Goal: Obtain resource: Download file/media

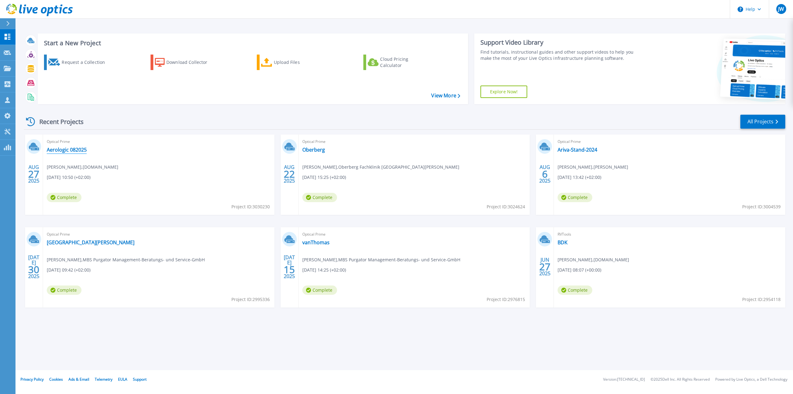
click at [67, 150] on link "Aerologic 082025" at bounding box center [67, 150] width 40 height 6
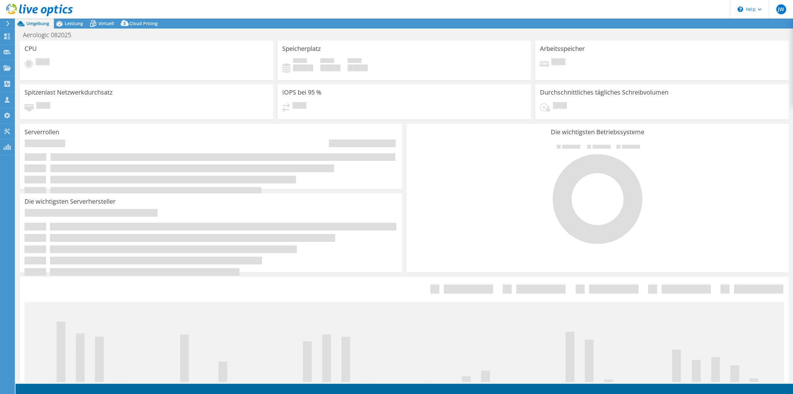
select select "USD"
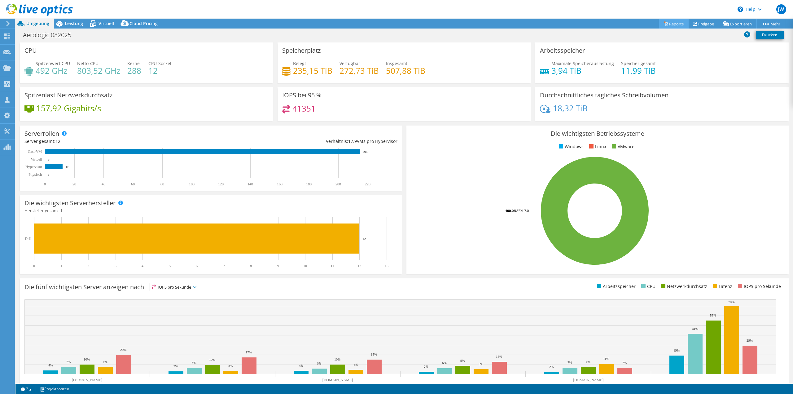
click at [664, 21] on link "Reports" at bounding box center [674, 24] width 30 height 10
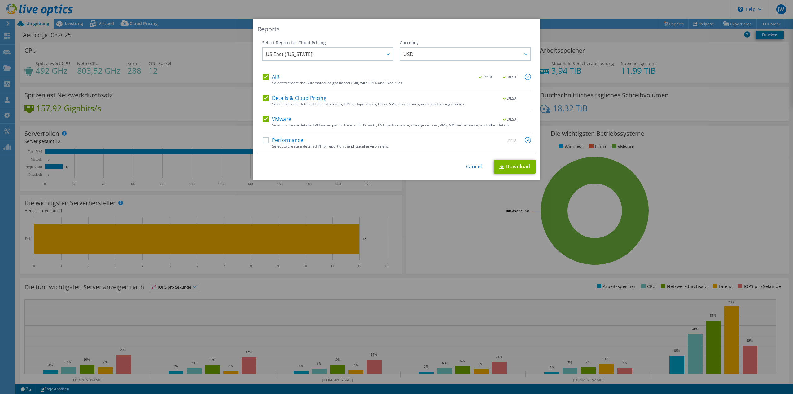
click at [263, 77] on label "AIR" at bounding box center [271, 77] width 17 height 6
click at [0, 0] on input "AIR" at bounding box center [0, 0] width 0 height 0
click at [265, 99] on label "Details & Cloud Pricing" at bounding box center [295, 98] width 64 height 6
click at [0, 0] on input "Details & Cloud Pricing" at bounding box center [0, 0] width 0 height 0
click at [514, 163] on link "Download" at bounding box center [515, 167] width 42 height 14
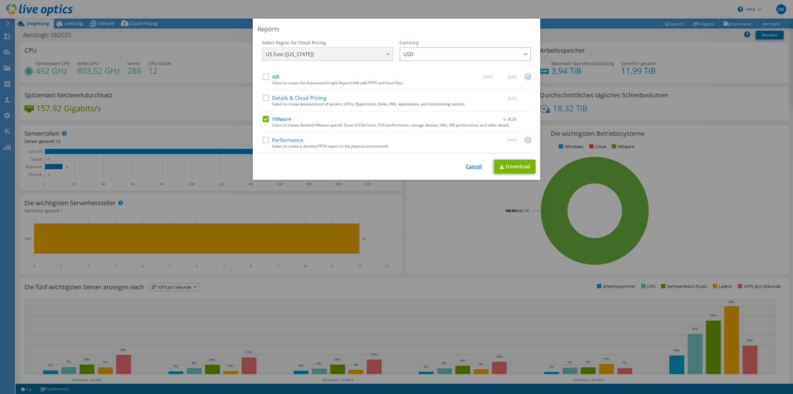
click at [472, 168] on link "Cancel" at bounding box center [474, 167] width 16 height 6
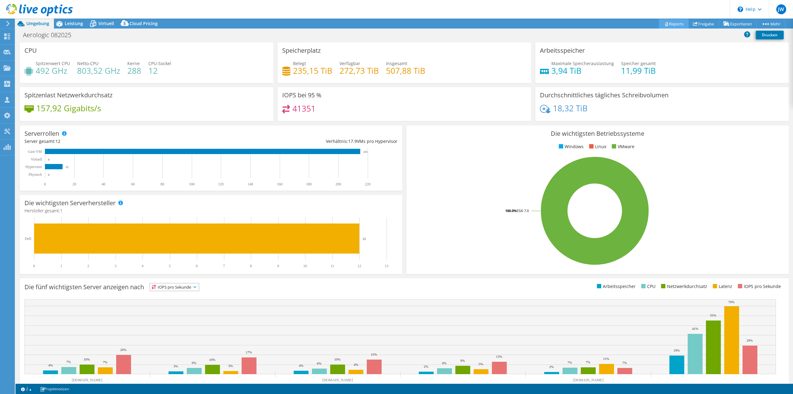
click at [676, 22] on link "Reports" at bounding box center [674, 24] width 30 height 10
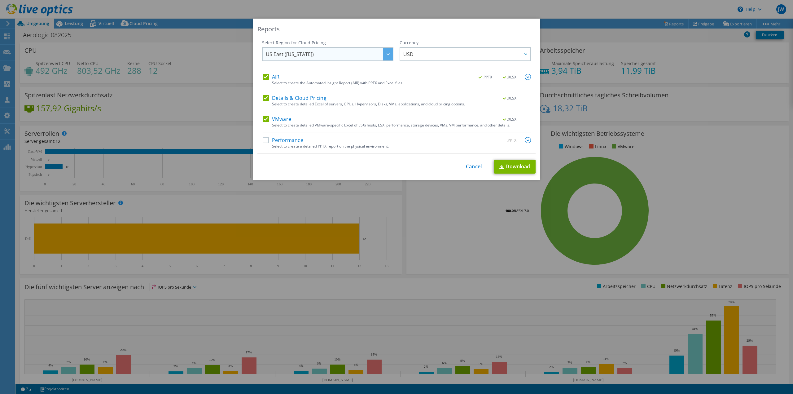
click at [383, 51] on div at bounding box center [388, 54] width 10 height 13
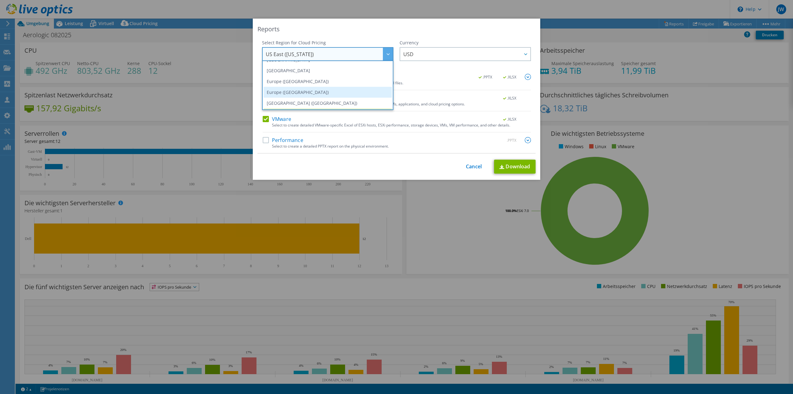
scroll to position [53, 0]
click at [282, 89] on li "Europe ([GEOGRAPHIC_DATA])" at bounding box center [328, 90] width 128 height 11
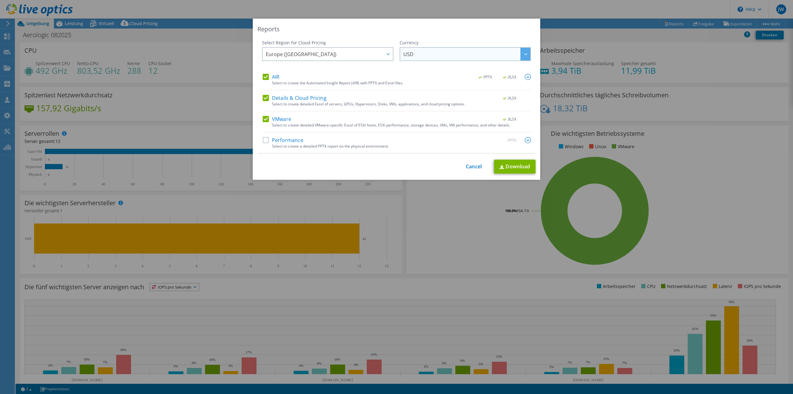
click at [416, 54] on span "USD" at bounding box center [466, 54] width 127 height 13
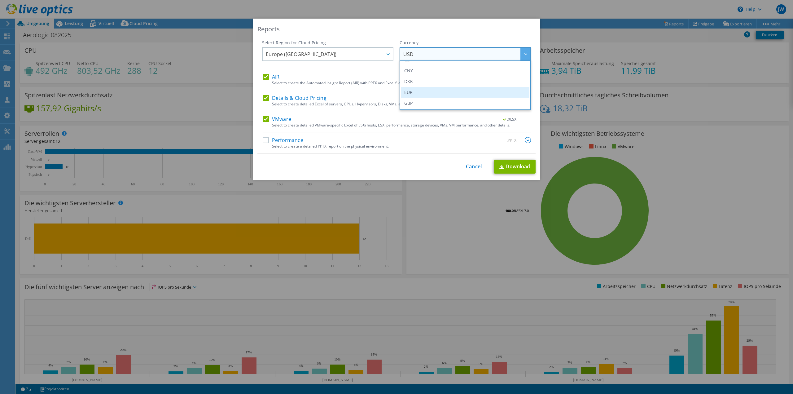
click at [414, 92] on li "EUR" at bounding box center [465, 92] width 128 height 11
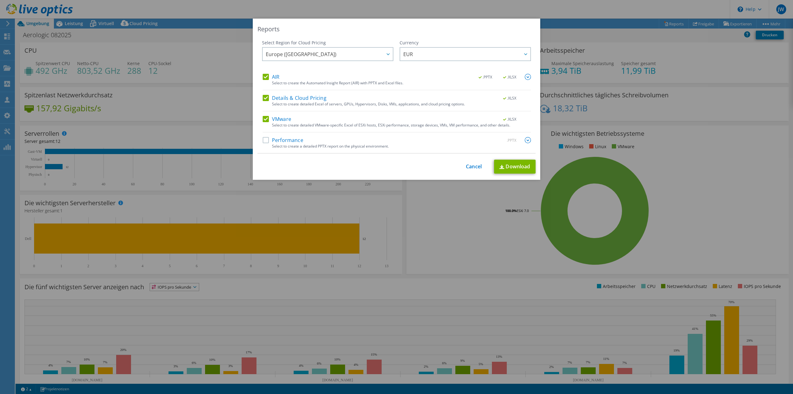
click at [529, 78] on img at bounding box center [528, 77] width 6 height 6
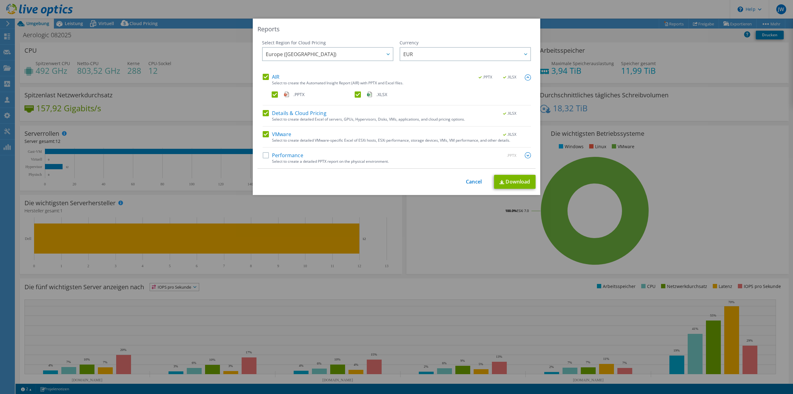
click at [267, 157] on label "Performance" at bounding box center [283, 155] width 41 height 6
click at [0, 0] on input "Performance" at bounding box center [0, 0] width 0 height 0
click at [527, 156] on img at bounding box center [528, 155] width 6 height 6
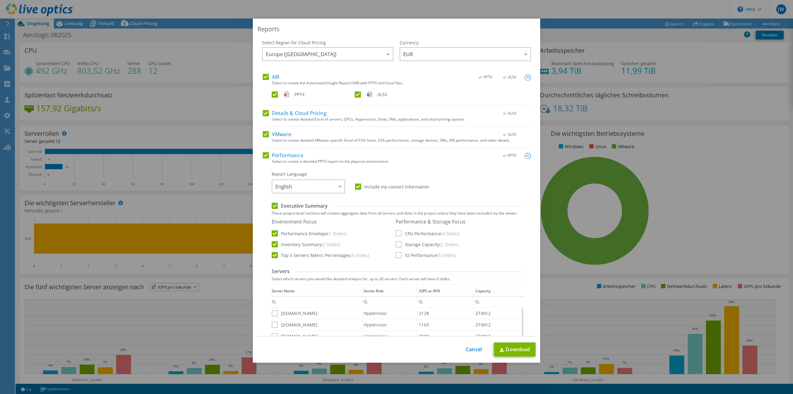
click at [400, 231] on label "CPU Performance (4 Slides)" at bounding box center [428, 233] width 64 height 6
click at [0, 0] on input "CPU Performance (4 Slides)" at bounding box center [0, 0] width 0 height 0
click at [400, 246] on label "Storage Capacity (2 Slides)" at bounding box center [427, 244] width 63 height 6
click at [0, 0] on input "Storage Capacity (2 Slides)" at bounding box center [0, 0] width 0 height 0
click at [400, 254] on label "IO Performance (5 Slides)" at bounding box center [426, 255] width 60 height 6
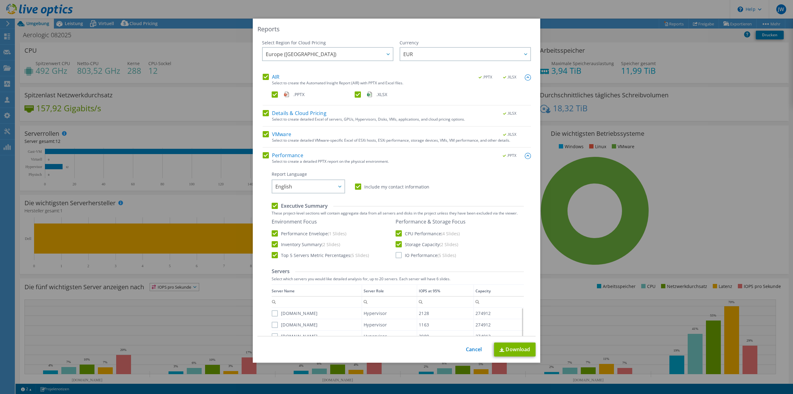
click at [0, 0] on input "IO Performance (5 Slides)" at bounding box center [0, 0] width 0 height 0
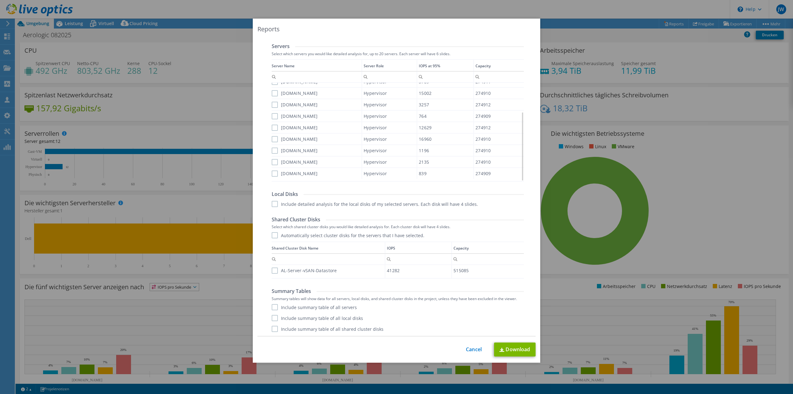
scroll to position [1, 0]
click at [320, 306] on label "Include summary table of all servers" at bounding box center [314, 307] width 85 height 6
click at [0, 0] on input "Include summary table of all servers" at bounding box center [0, 0] width 0 height 0
click at [474, 351] on link "Cancel" at bounding box center [474, 349] width 16 height 6
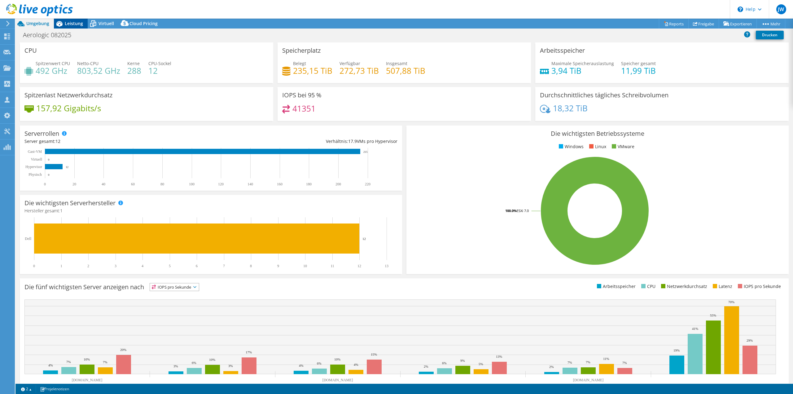
click at [69, 21] on span "Leistung" at bounding box center [74, 23] width 18 height 6
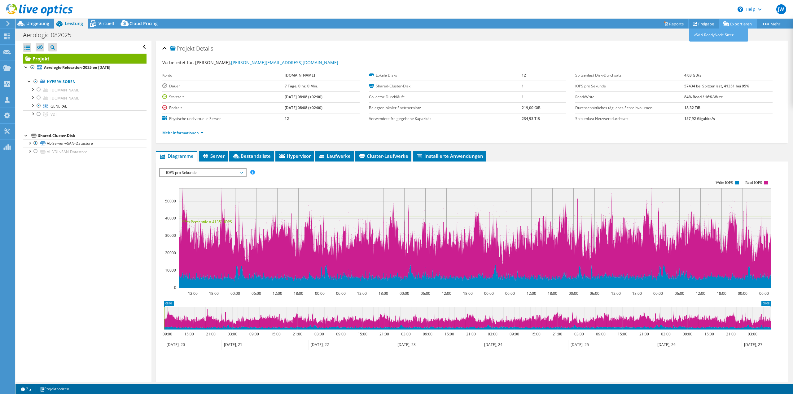
click at [729, 22] on link "Exportieren" at bounding box center [738, 24] width 38 height 10
click at [664, 20] on link "Reports" at bounding box center [674, 24] width 30 height 10
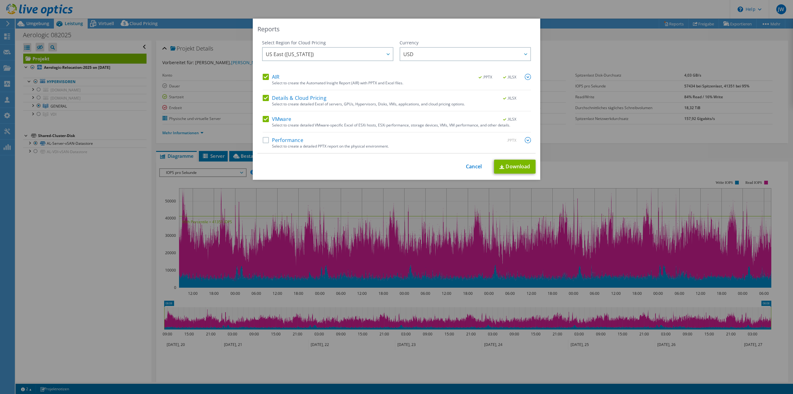
click at [265, 139] on label "Performance" at bounding box center [283, 140] width 41 height 6
click at [0, 0] on input "Performance" at bounding box center [0, 0] width 0 height 0
click at [320, 57] on span "US East ([US_STATE])" at bounding box center [329, 54] width 127 height 13
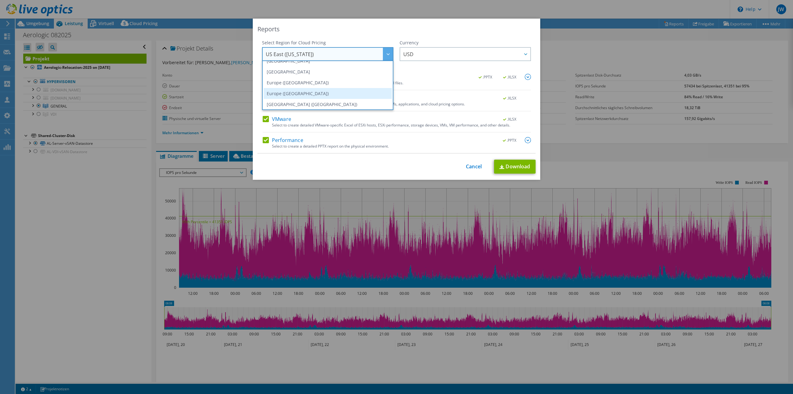
scroll to position [53, 0]
click at [291, 87] on li "Europe ([GEOGRAPHIC_DATA])" at bounding box center [328, 90] width 128 height 11
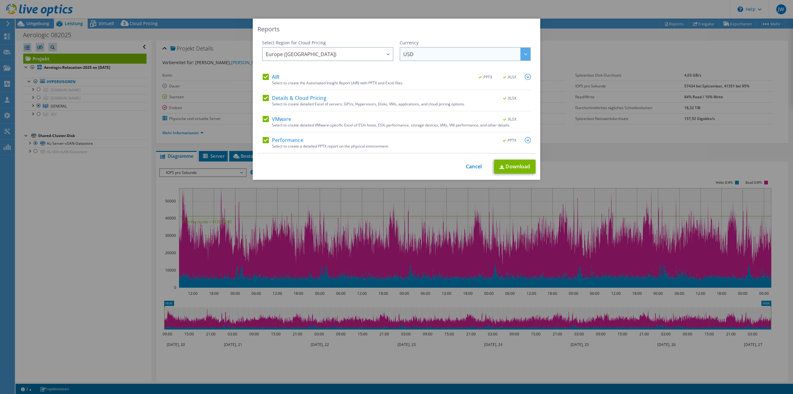
click at [450, 57] on span "USD" at bounding box center [466, 54] width 127 height 13
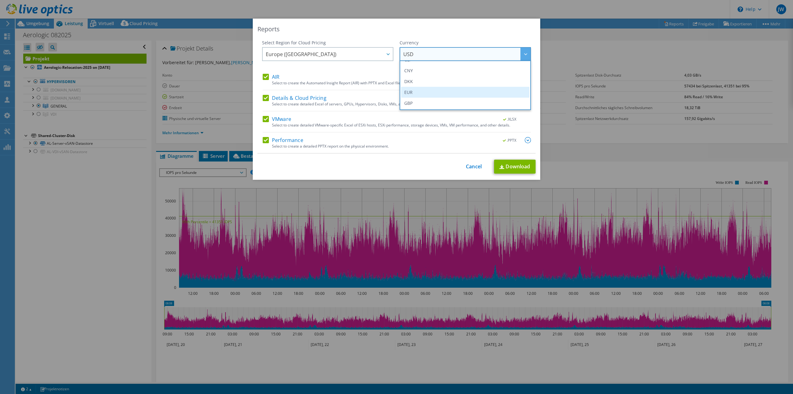
click at [411, 91] on li "EUR" at bounding box center [465, 92] width 128 height 11
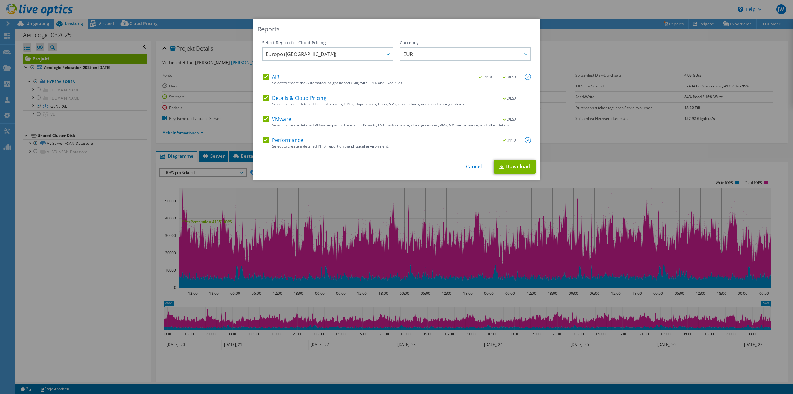
click at [522, 138] on div ".PPTX" at bounding box center [513, 140] width 36 height 7
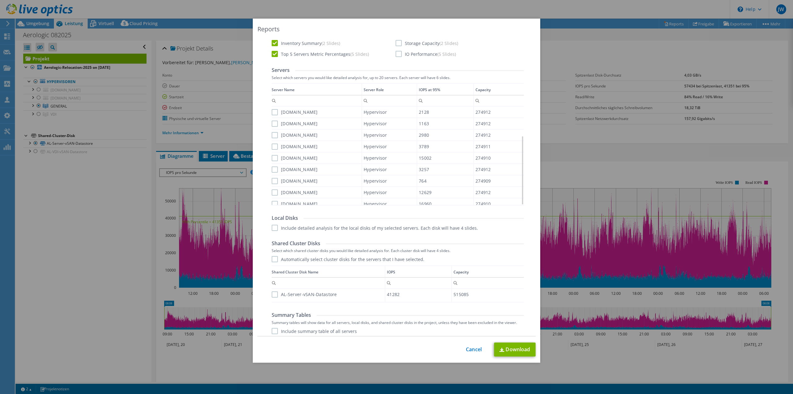
scroll to position [210, 0]
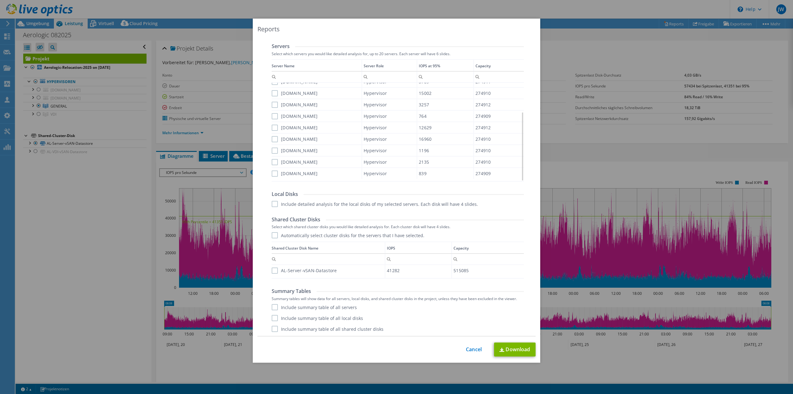
click at [331, 202] on label "Include detailed analysis for the local disks of my selected servers. Each disk…" at bounding box center [375, 204] width 206 height 6
click at [0, 0] on input "Include detailed analysis for the local disks of my selected servers. Each disk…" at bounding box center [0, 0] width 0 height 0
click at [331, 202] on label "Include detailed analysis for the local disks of my selected servers. Each disk…" at bounding box center [375, 204] width 206 height 6
click at [0, 0] on input "Include detailed analysis for the local disks of my selected servers. Each disk…" at bounding box center [0, 0] width 0 height 0
click at [276, 272] on label "AL-Server-vSAN-Datastore" at bounding box center [304, 270] width 65 height 6
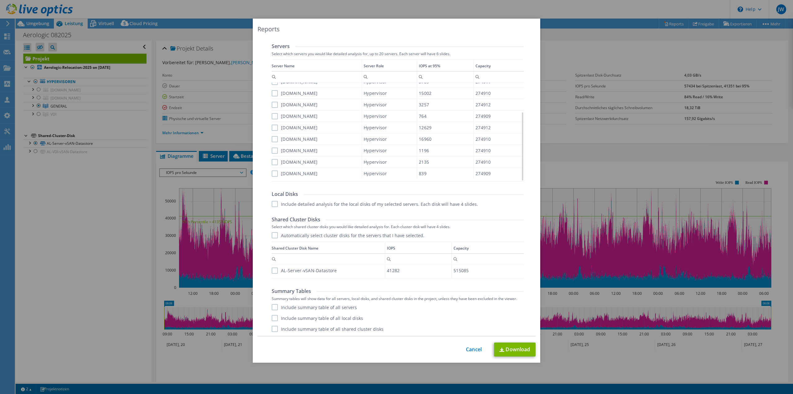
click at [0, 0] on input "AL-Server-vSAN-Datastore" at bounding box center [0, 0] width 0 height 0
click at [273, 305] on label "Include summary table of all servers" at bounding box center [314, 307] width 85 height 6
click at [0, 0] on input "Include summary table of all servers" at bounding box center [0, 0] width 0 height 0
click at [274, 317] on label "Include summary table of all local disks" at bounding box center [317, 318] width 91 height 6
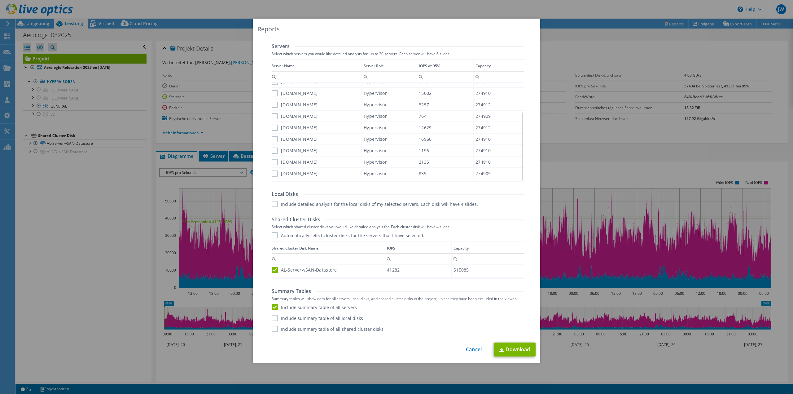
click at [0, 0] on input "Include summary table of all local disks" at bounding box center [0, 0] width 0 height 0
click at [273, 327] on label "Include summary table of all shared cluster disks" at bounding box center [328, 329] width 112 height 6
click at [0, 0] on input "Include summary table of all shared cluster disks" at bounding box center [0, 0] width 0 height 0
click at [508, 351] on link "Download" at bounding box center [515, 349] width 42 height 14
click at [466, 352] on link "Cancel" at bounding box center [474, 349] width 16 height 6
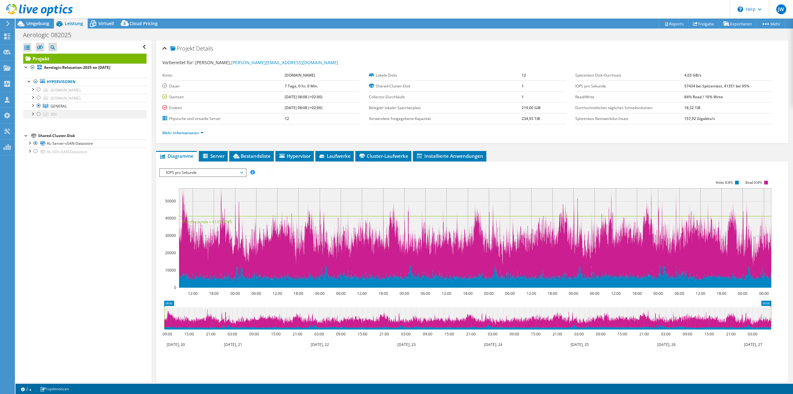
click at [40, 112] on div at bounding box center [39, 113] width 6 height 7
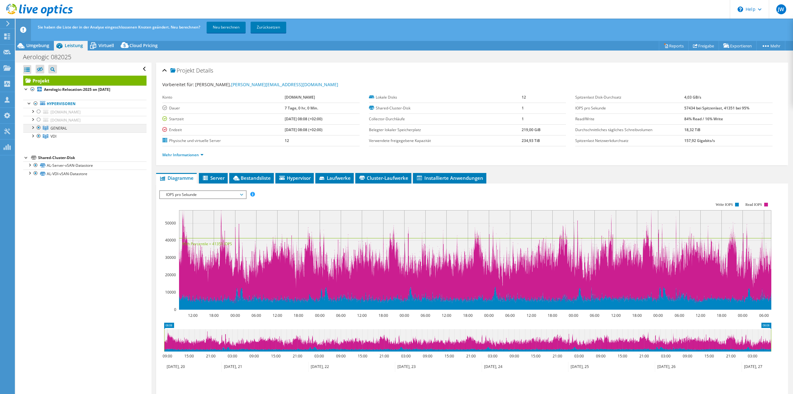
click at [40, 127] on div at bounding box center [39, 127] width 6 height 7
click at [222, 29] on link "Neu berechnen" at bounding box center [226, 27] width 39 height 11
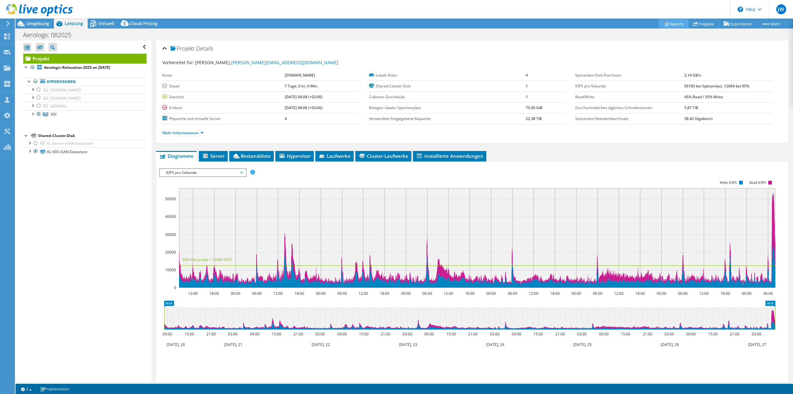
click at [674, 22] on link "Reports" at bounding box center [674, 24] width 30 height 10
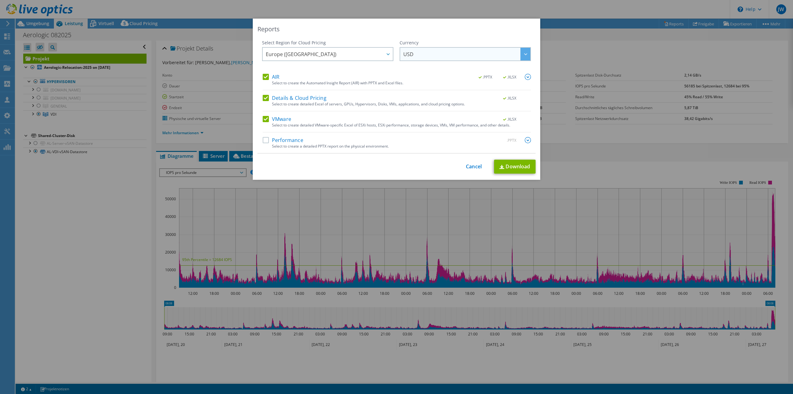
click at [419, 58] on span "USD" at bounding box center [466, 54] width 127 height 13
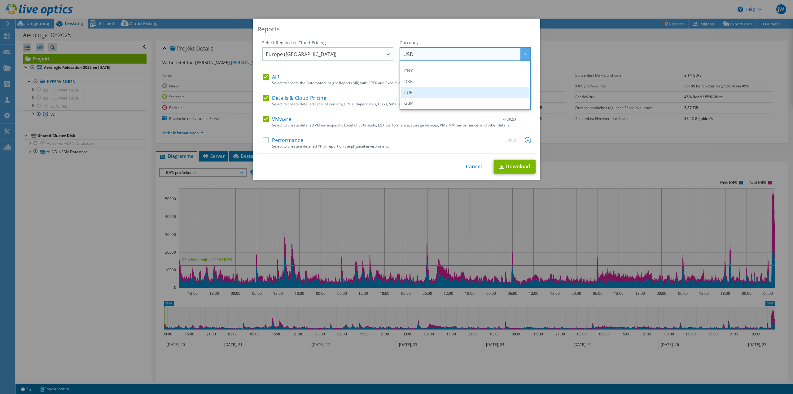
click at [417, 90] on li "EUR" at bounding box center [465, 92] width 128 height 11
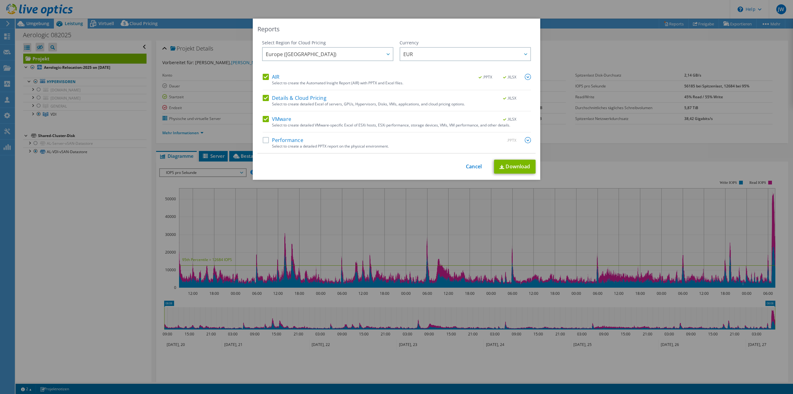
click at [264, 139] on label "Performance" at bounding box center [283, 140] width 41 height 6
click at [0, 0] on input "Performance" at bounding box center [0, 0] width 0 height 0
click at [527, 139] on img at bounding box center [528, 140] width 6 height 6
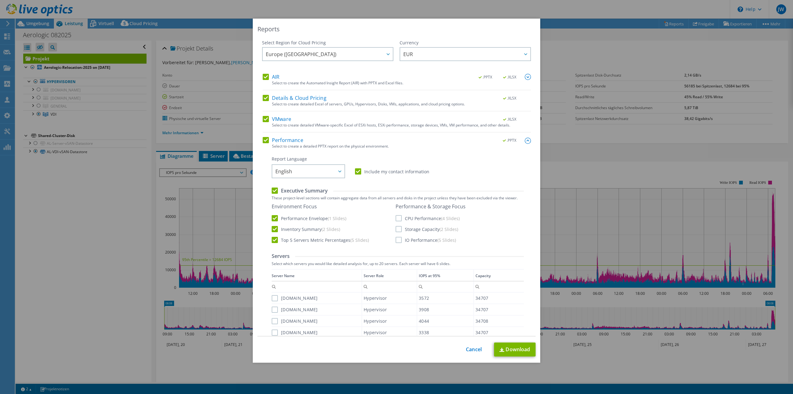
click at [397, 219] on label "CPU Performance (4 Slides)" at bounding box center [428, 218] width 64 height 6
click at [0, 0] on input "CPU Performance (4 Slides)" at bounding box center [0, 0] width 0 height 0
click at [396, 229] on label "Storage Capacity (2 Slides)" at bounding box center [427, 229] width 63 height 6
click at [0, 0] on input "Storage Capacity (2 Slides)" at bounding box center [0, 0] width 0 height 0
click at [397, 240] on label "IO Performance (5 Slides)" at bounding box center [426, 240] width 60 height 6
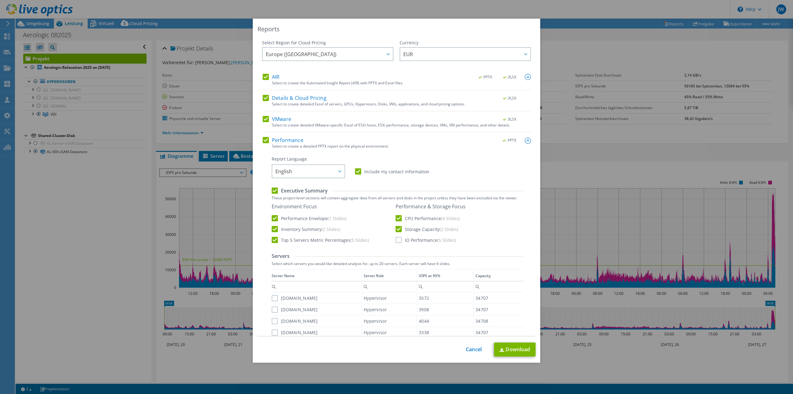
click at [0, 0] on input "IO Performance (5 Slides)" at bounding box center [0, 0] width 0 height 0
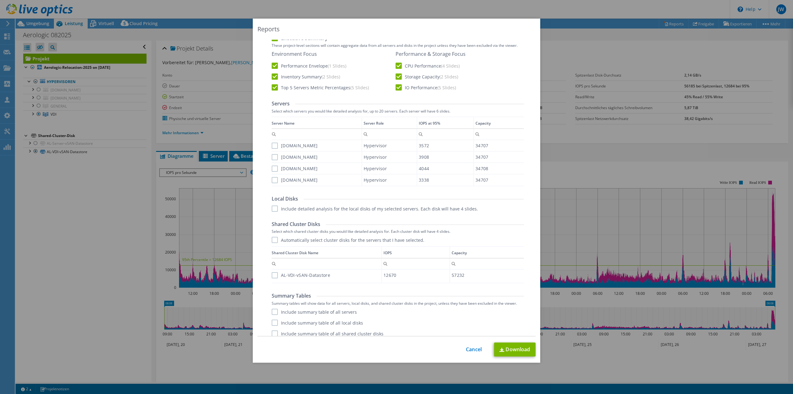
scroll to position [155, 0]
click at [276, 237] on label "Automatically select cluster disks for the servers that I have selected." at bounding box center [348, 237] width 153 height 6
click at [0, 0] on input "Automatically select cluster disks for the servers that I have selected." at bounding box center [0, 0] width 0 height 0
click at [272, 267] on label "AL-VDI-vSAN-Datastore" at bounding box center [301, 270] width 59 height 6
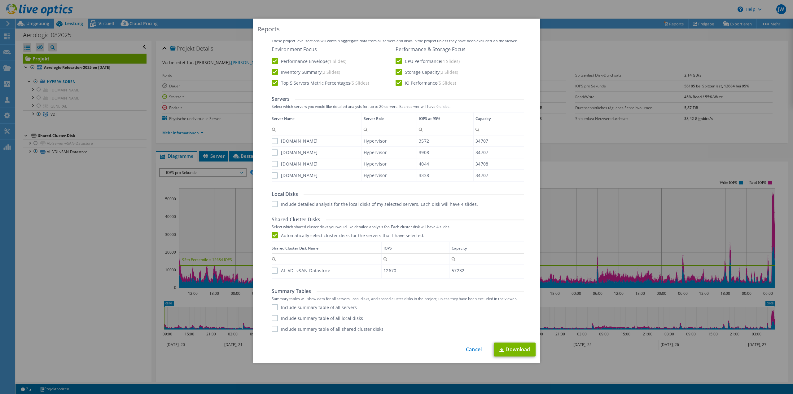
click at [0, 0] on input "AL-VDI-vSAN-Datastore" at bounding box center [0, 0] width 0 height 0
click at [281, 306] on label "Include summary table of all servers" at bounding box center [314, 307] width 85 height 6
click at [0, 0] on input "Include summary table of all servers" at bounding box center [0, 0] width 0 height 0
click at [279, 318] on label "Include summary table of all local disks" at bounding box center [317, 318] width 91 height 6
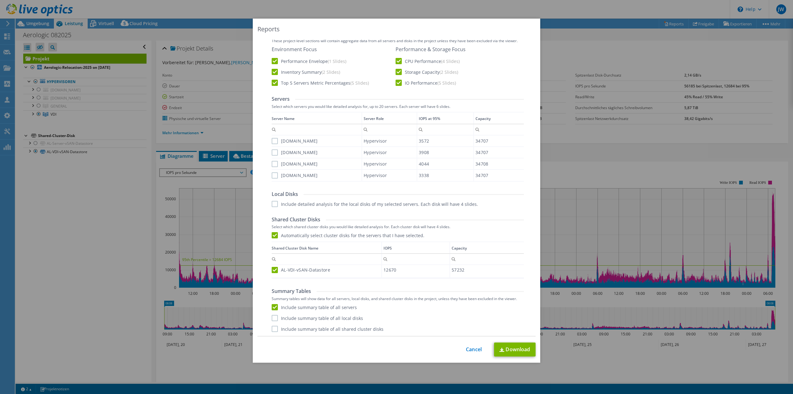
click at [0, 0] on input "Include summary table of all local disks" at bounding box center [0, 0] width 0 height 0
click at [284, 333] on div "Performance .PPTX Select to create a detailed PPTX report on the physical envir…" at bounding box center [397, 158] width 268 height 357
click at [282, 328] on label "Include summary table of all shared cluster disks" at bounding box center [328, 329] width 112 height 6
click at [0, 0] on input "Include summary table of all shared cluster disks" at bounding box center [0, 0] width 0 height 0
click at [516, 351] on link "Download" at bounding box center [515, 349] width 42 height 14
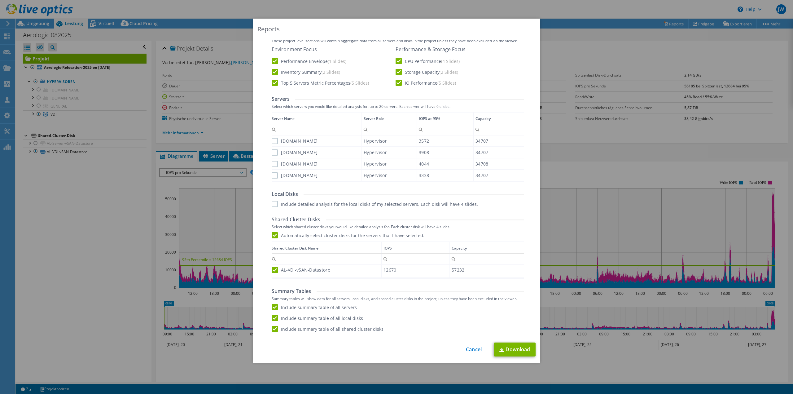
click at [250, 15] on div "Reports Select Region for Cloud Pricing Asia Pacific ([GEOGRAPHIC_DATA]) [GEOGR…" at bounding box center [396, 197] width 793 height 394
